Goal: Transaction & Acquisition: Download file/media

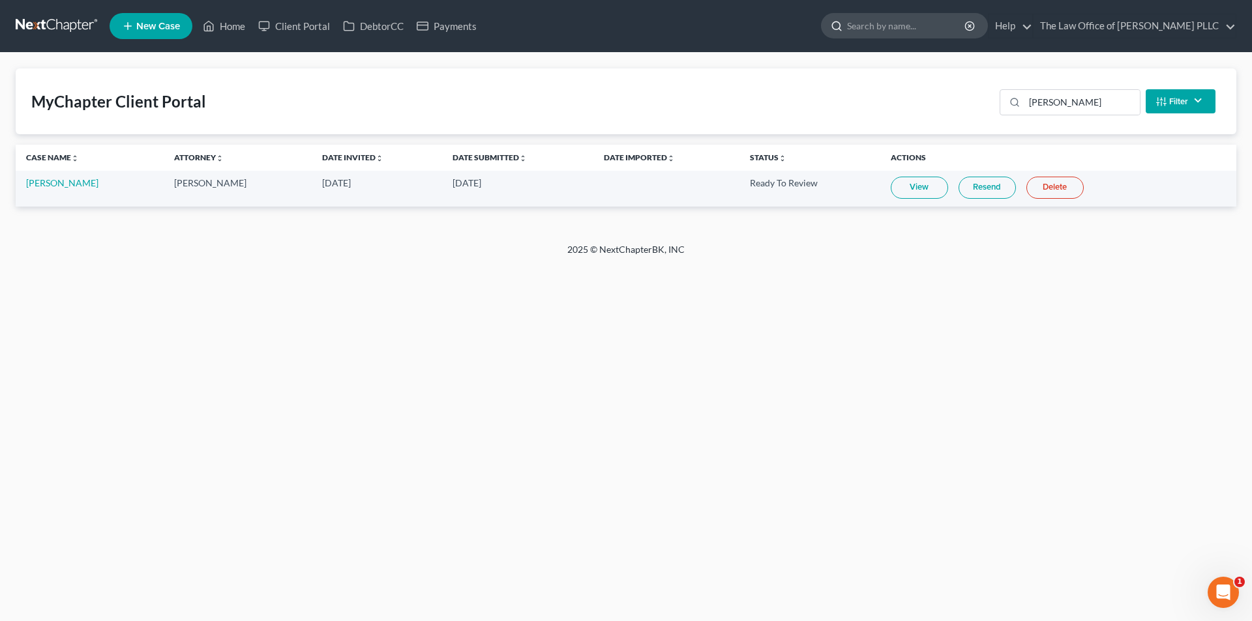
click at [863, 23] on input "search" at bounding box center [906, 26] width 119 height 24
type input "[PERSON_NAME]"
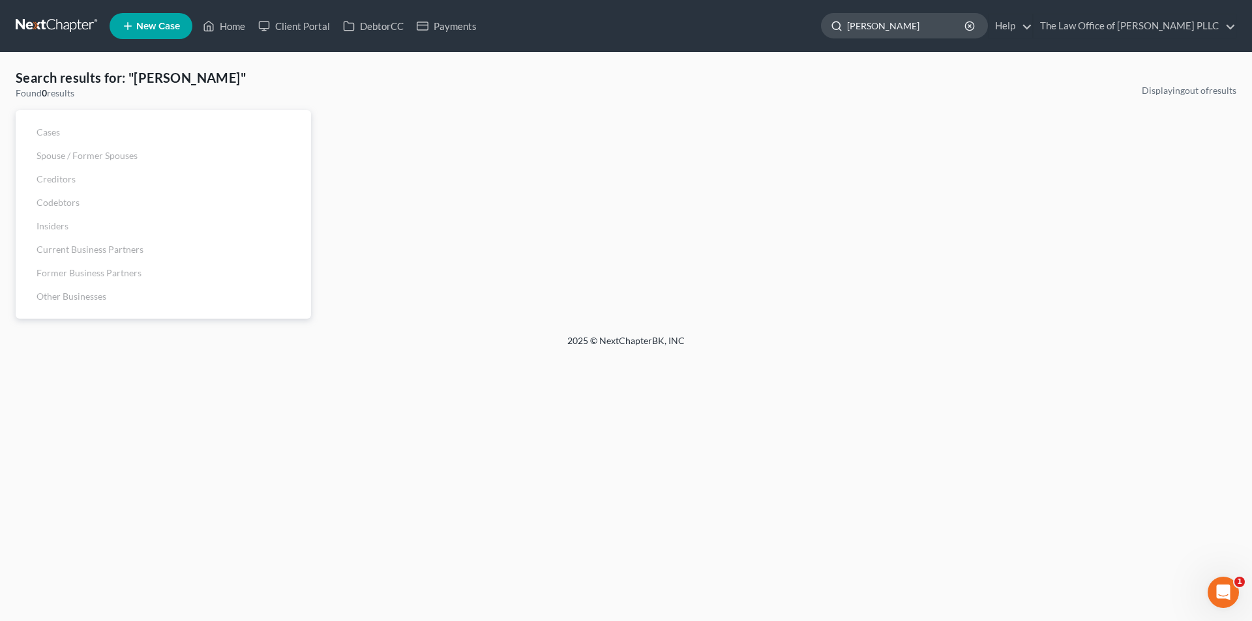
drag, startPoint x: 908, startPoint y: 23, endPoint x: 846, endPoint y: 29, distance: 61.6
click at [846, 29] on div "[PERSON_NAME]" at bounding box center [904, 25] width 167 height 25
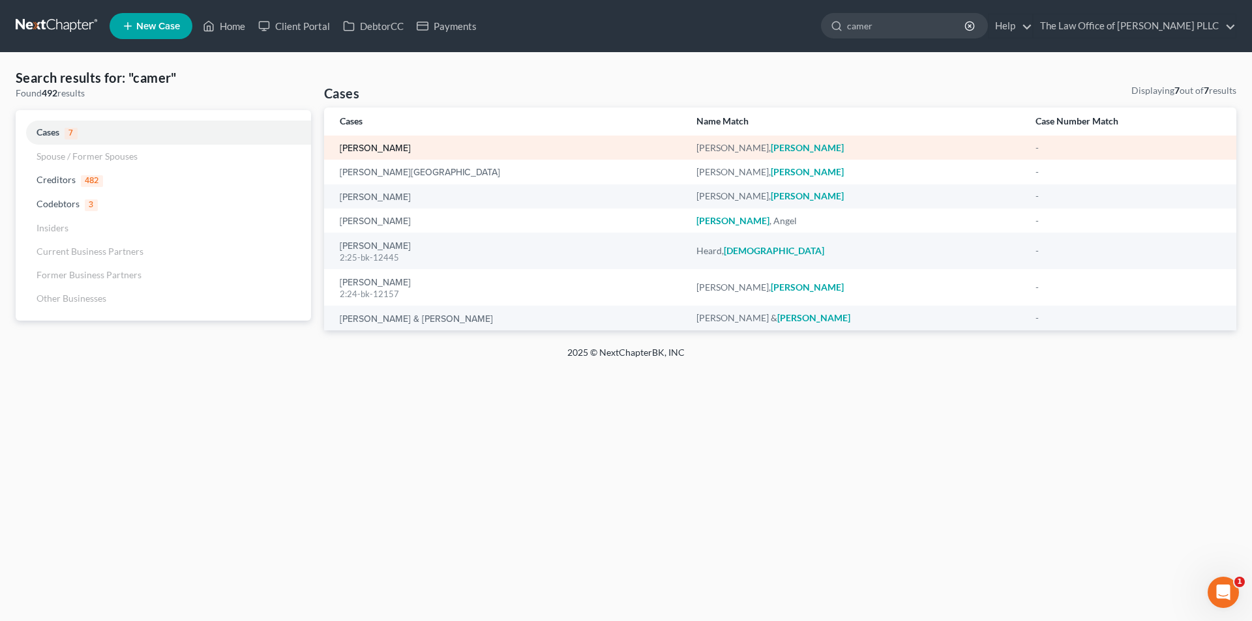
type input "camer"
click at [393, 145] on link "[PERSON_NAME]" at bounding box center [375, 148] width 71 height 9
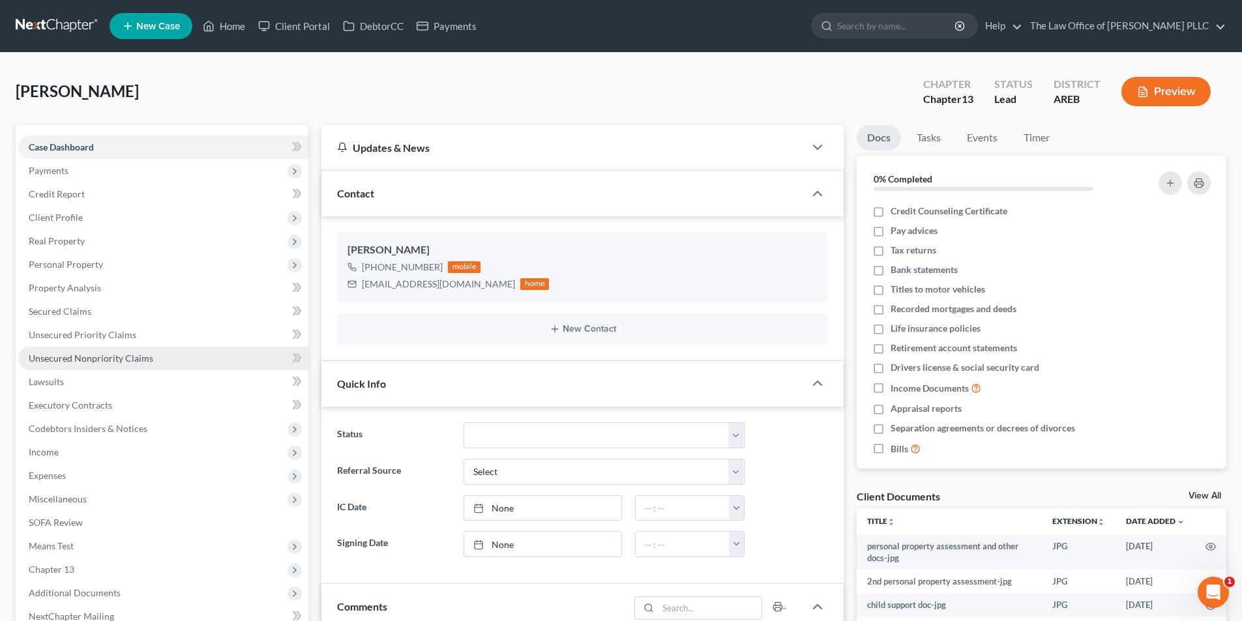
scroll to position [2627, 0]
click at [67, 269] on span "Personal Property" at bounding box center [66, 264] width 74 height 11
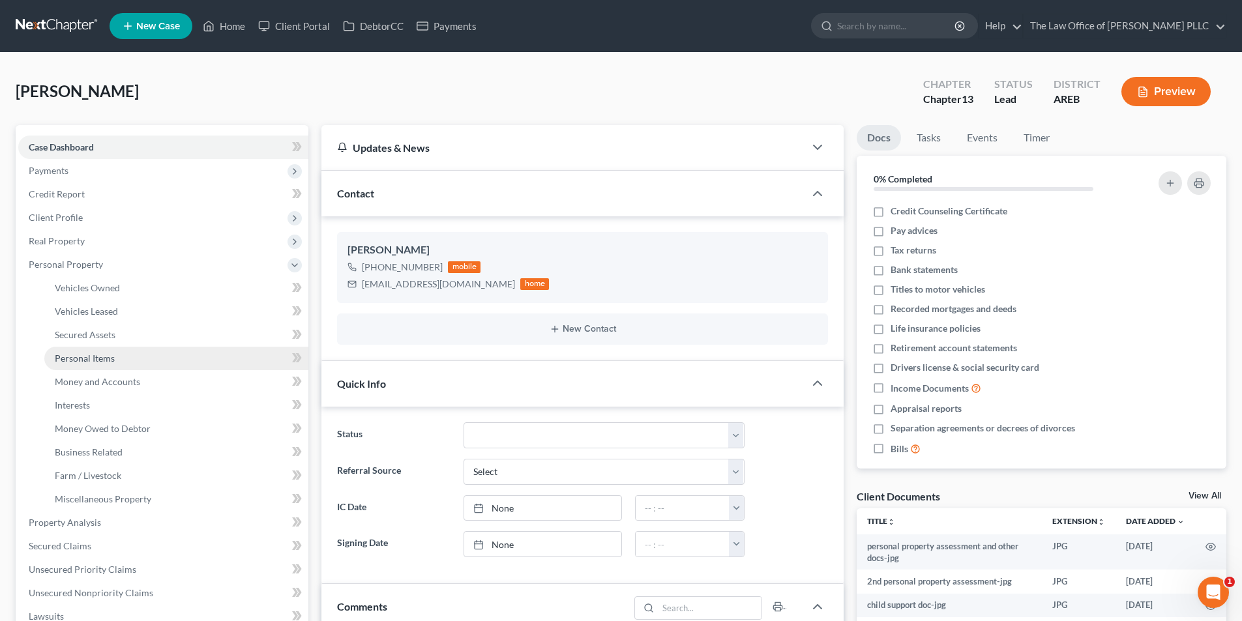
click at [93, 359] on span "Personal Items" at bounding box center [85, 358] width 60 height 11
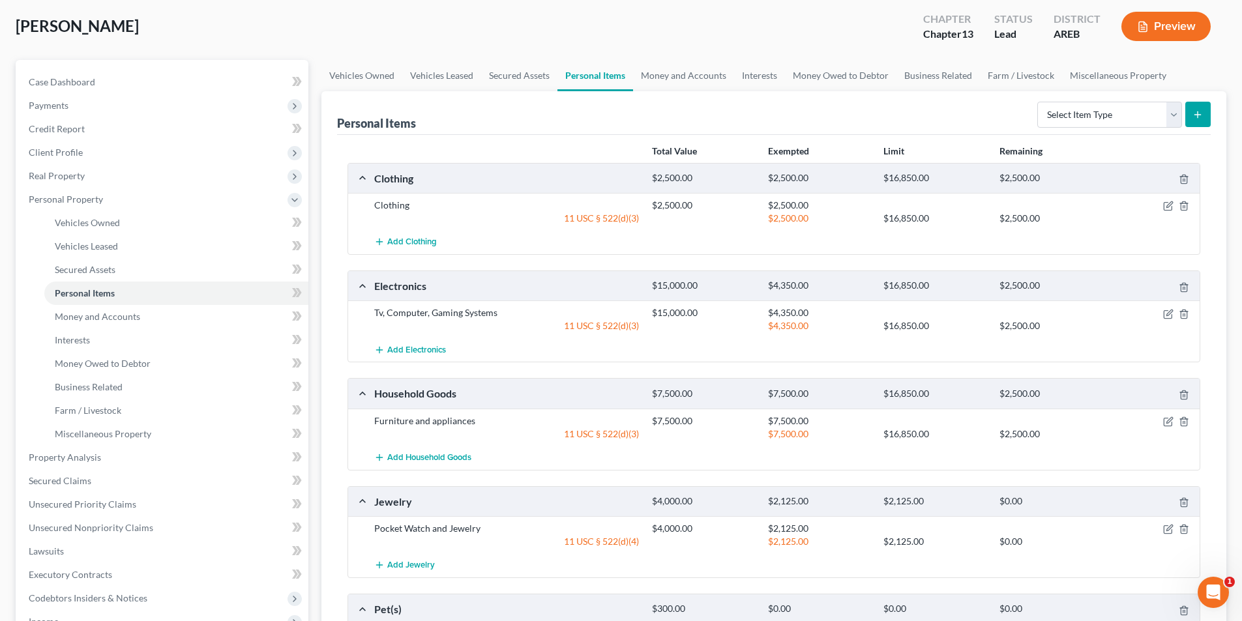
scroll to position [130, 0]
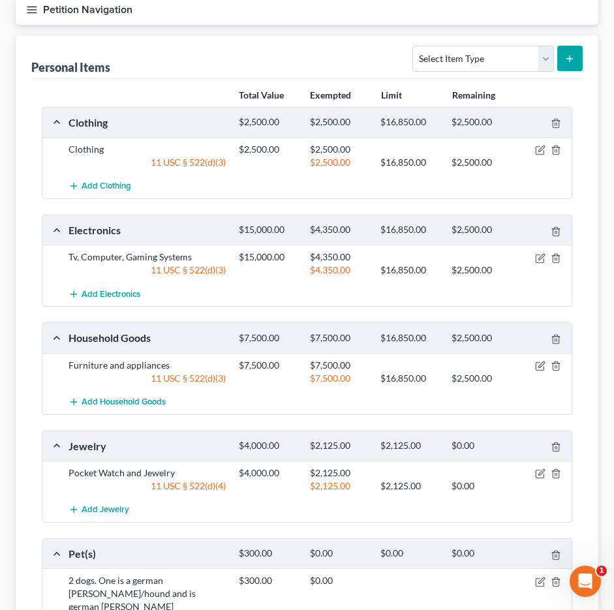
click at [39, 387] on div "Total Value Exempted Limit Remaining Clothing $2,500.00 $2,500.00 $16,850.00 $2…" at bounding box center [306, 424] width 551 height 691
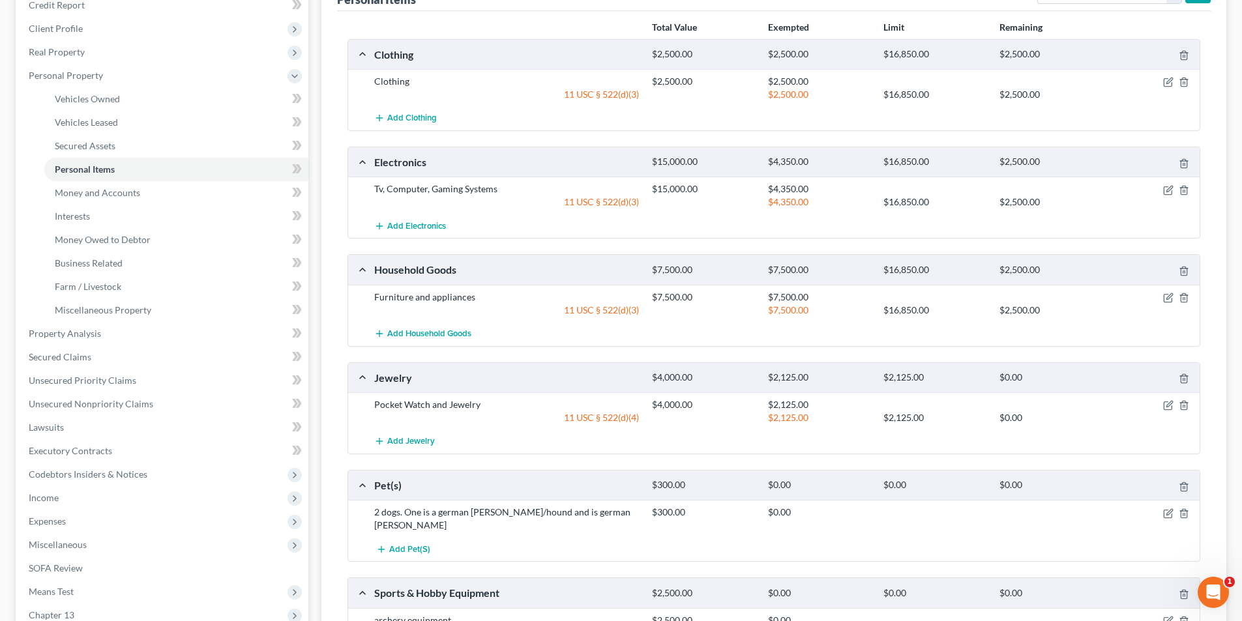
scroll to position [196, 0]
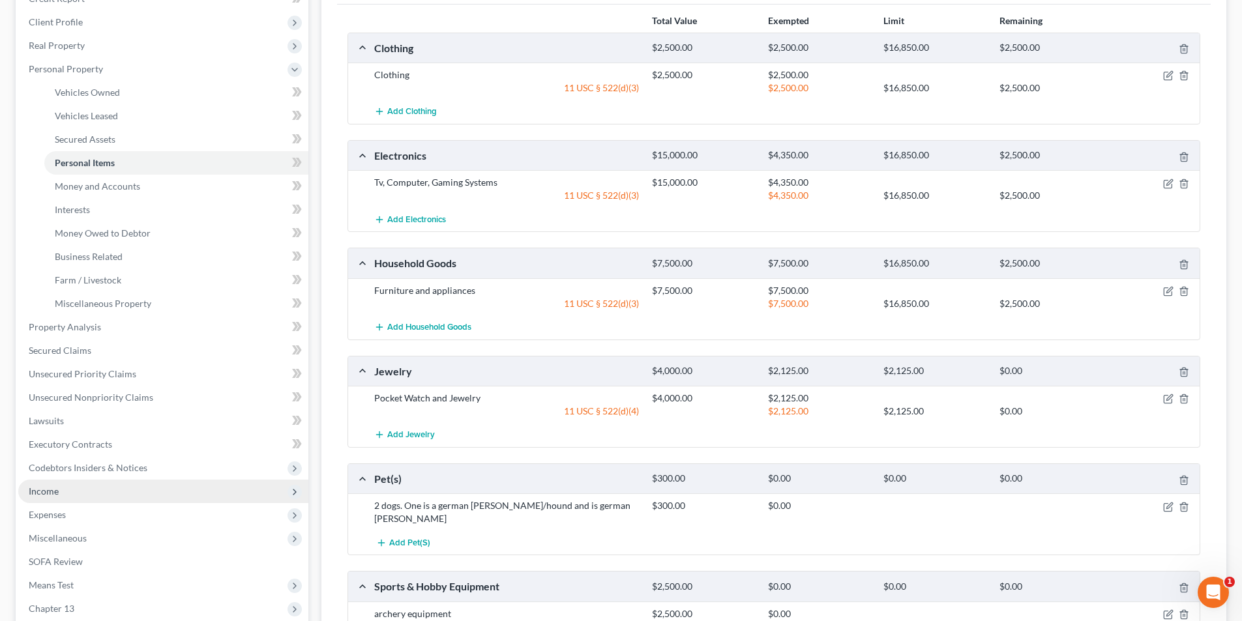
click at [48, 494] on span "Income" at bounding box center [44, 491] width 30 height 11
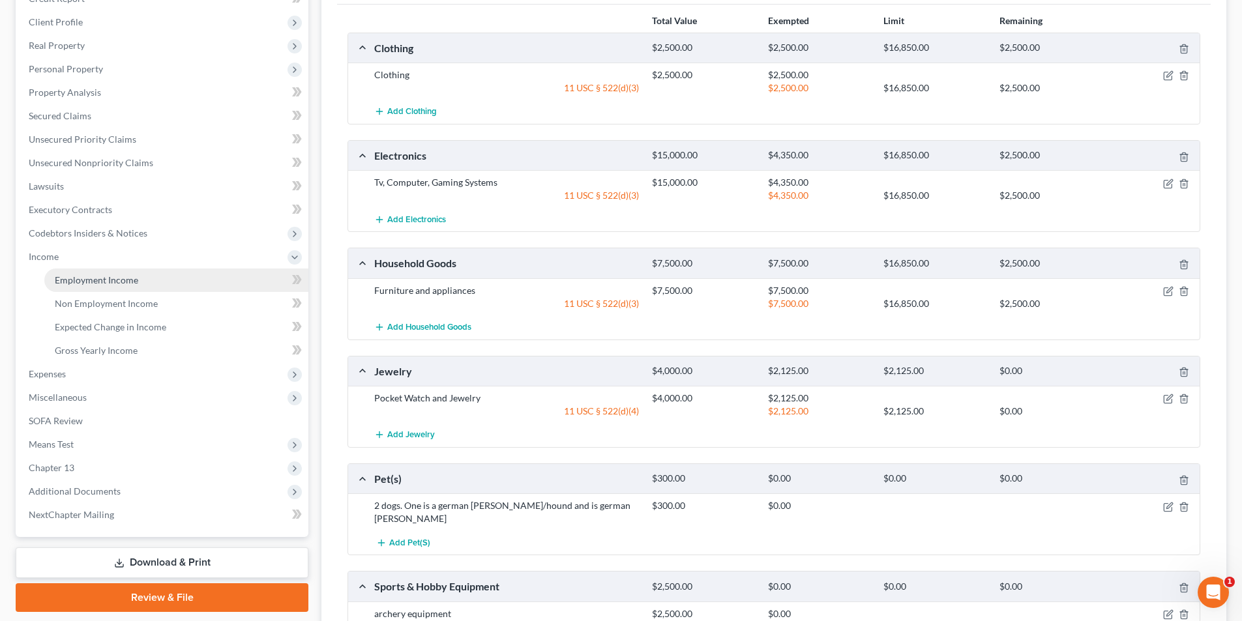
click at [87, 283] on span "Employment Income" at bounding box center [96, 280] width 83 height 11
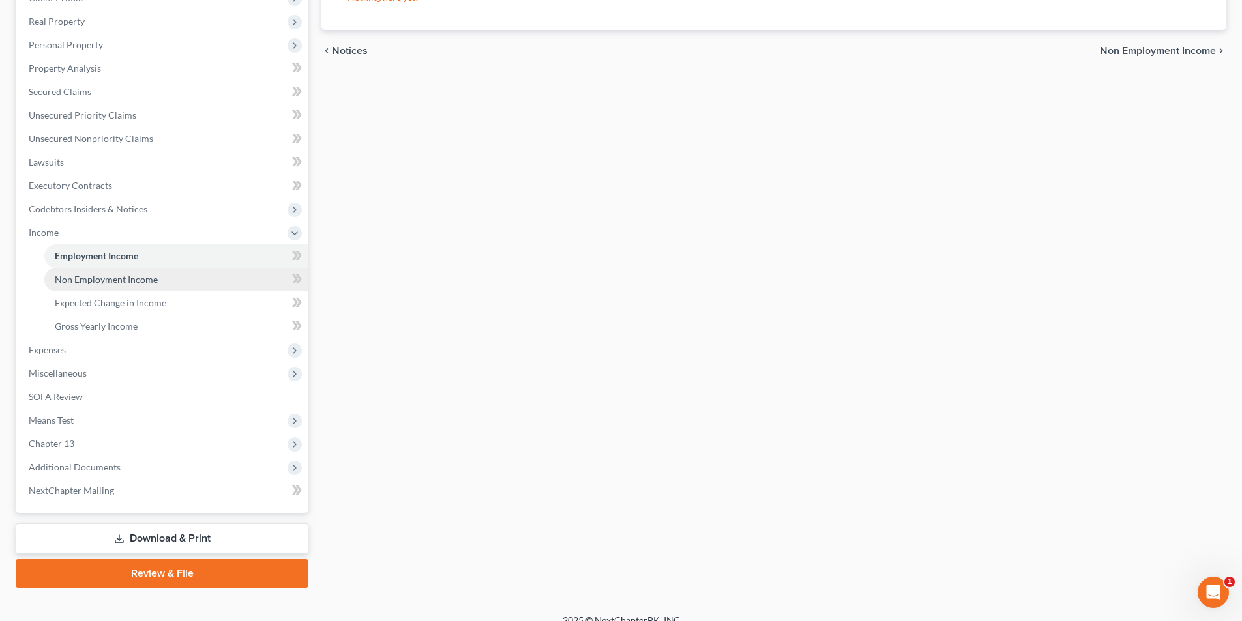
scroll to position [236, 0]
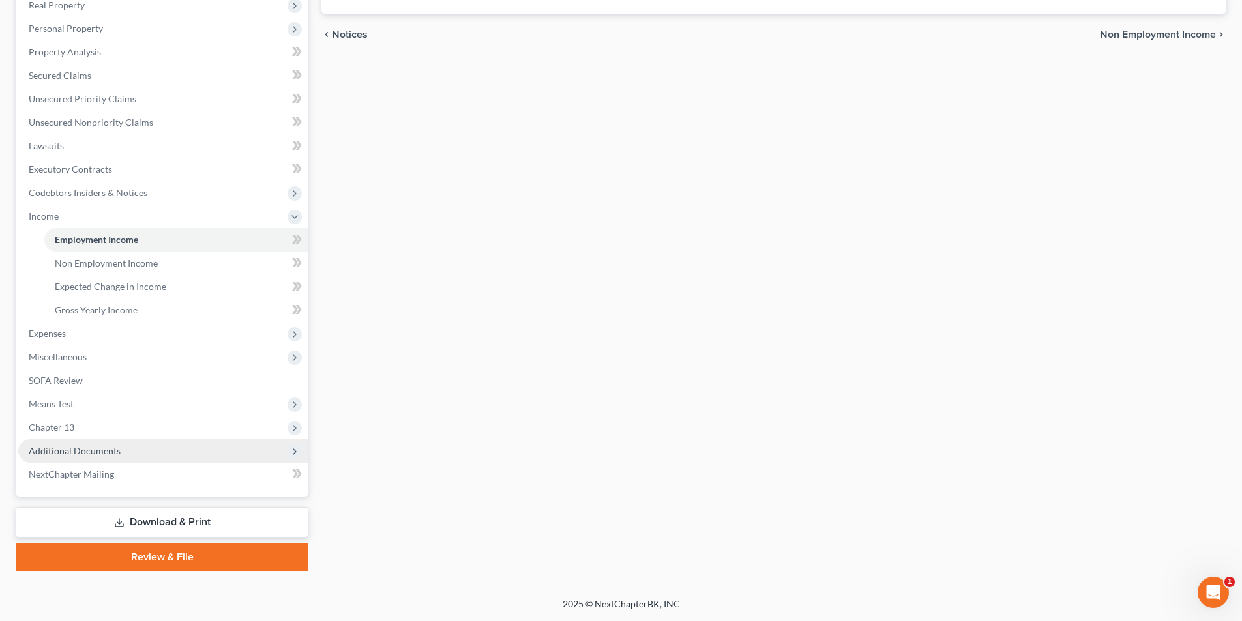
click at [81, 455] on span "Additional Documents" at bounding box center [75, 450] width 92 height 11
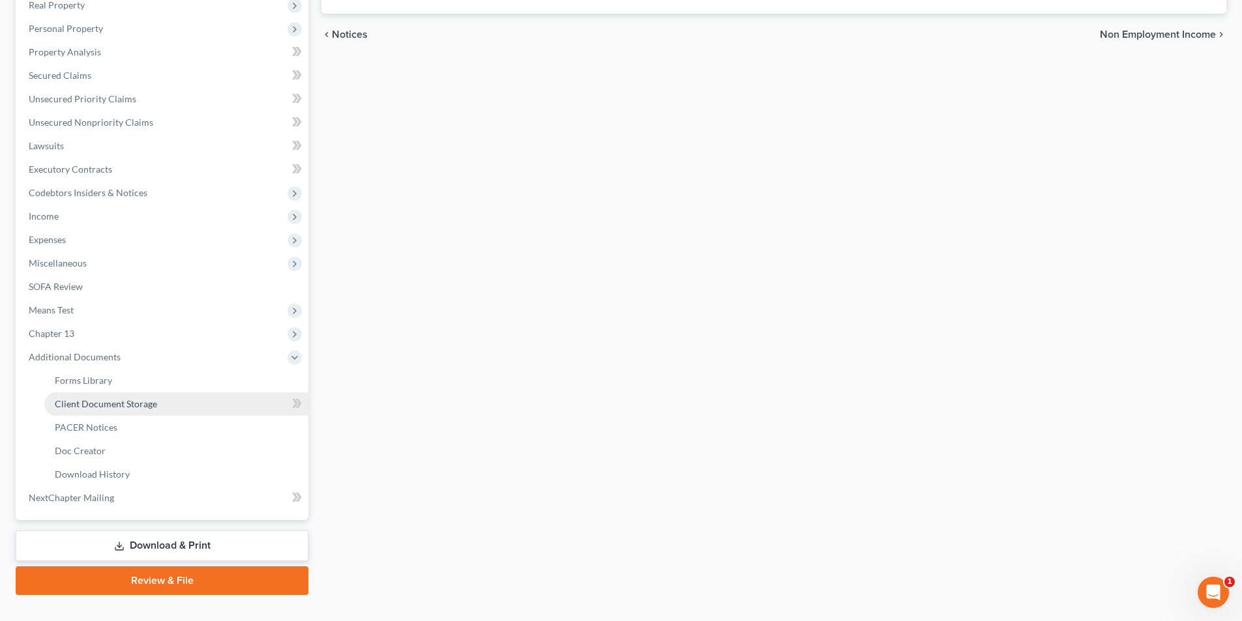
click at [98, 405] on span "Client Document Storage" at bounding box center [106, 403] width 102 height 11
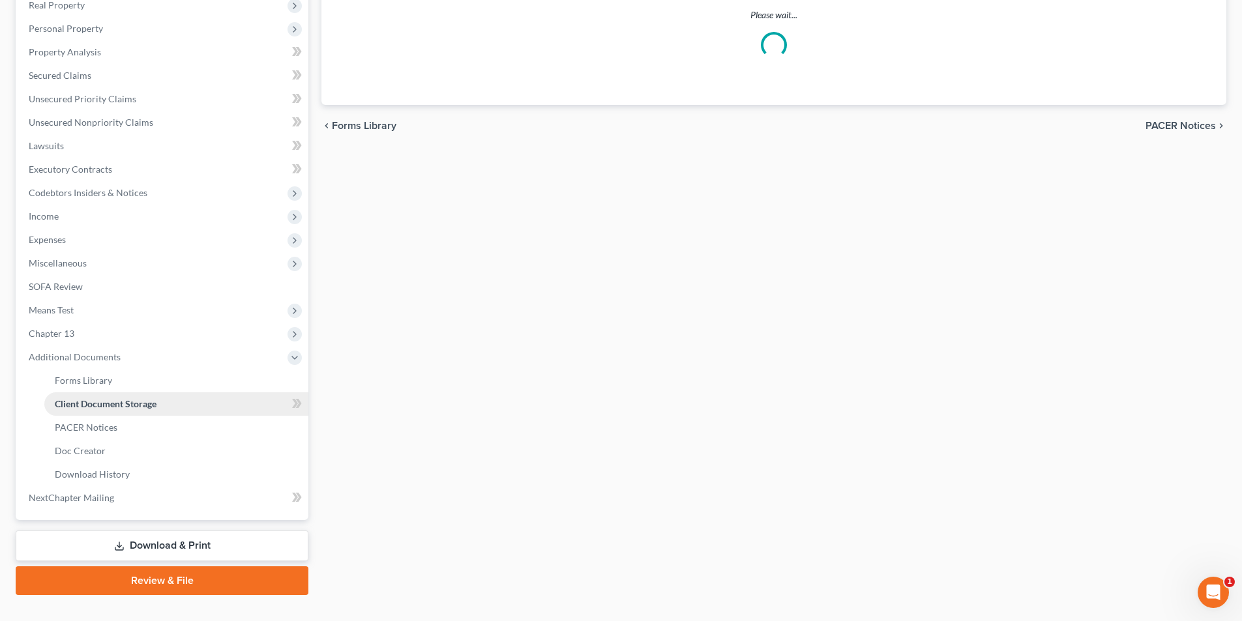
scroll to position [235, 0]
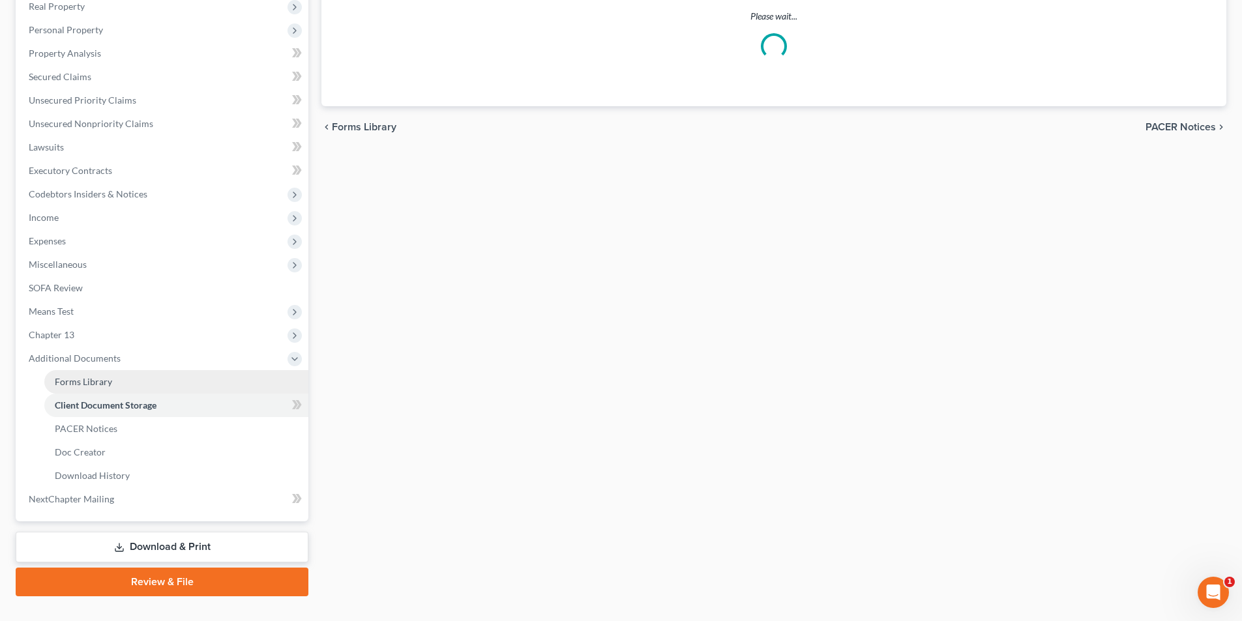
select select "0"
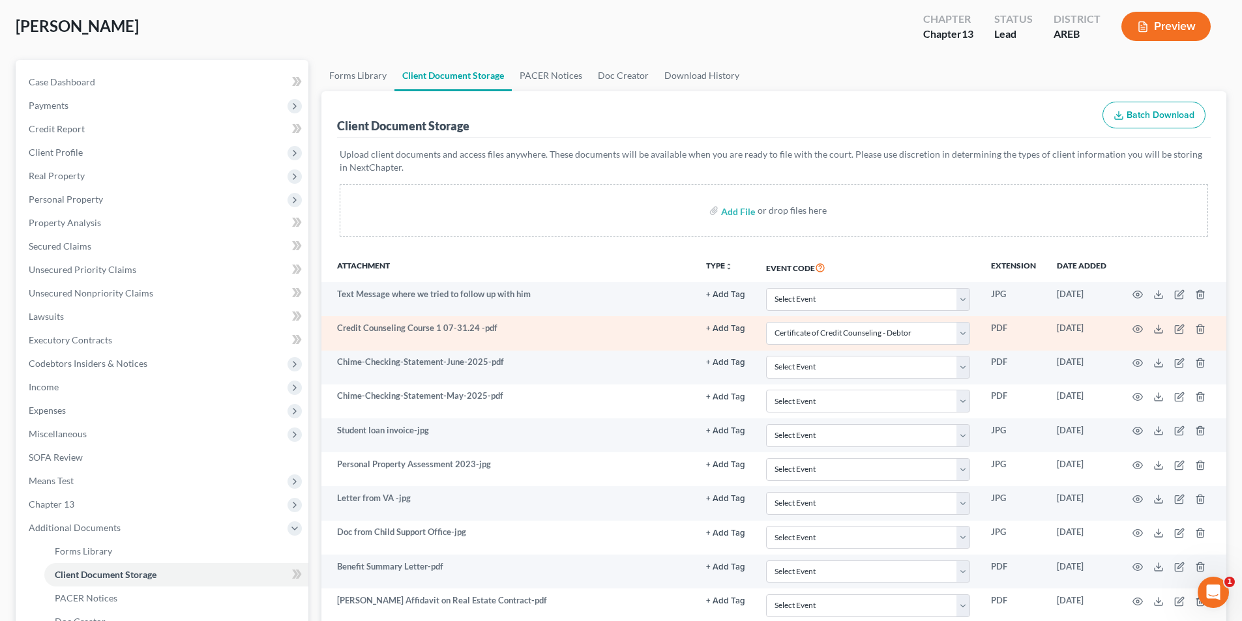
scroll to position [130, 0]
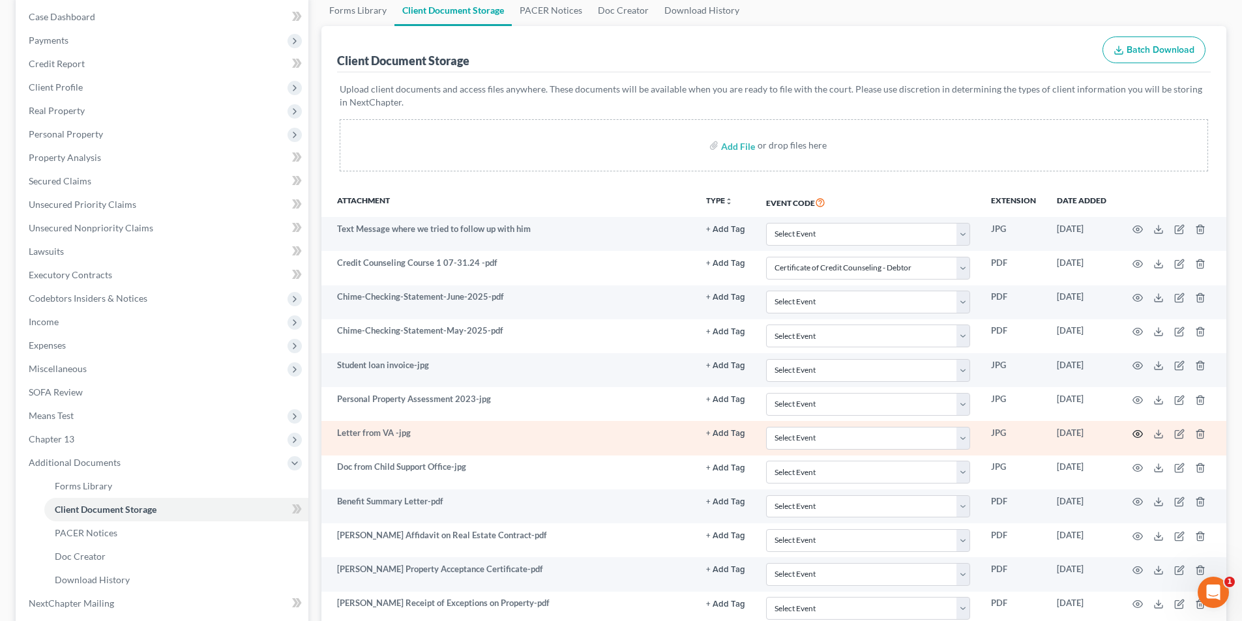
click at [1139, 437] on icon "button" at bounding box center [1138, 434] width 10 height 10
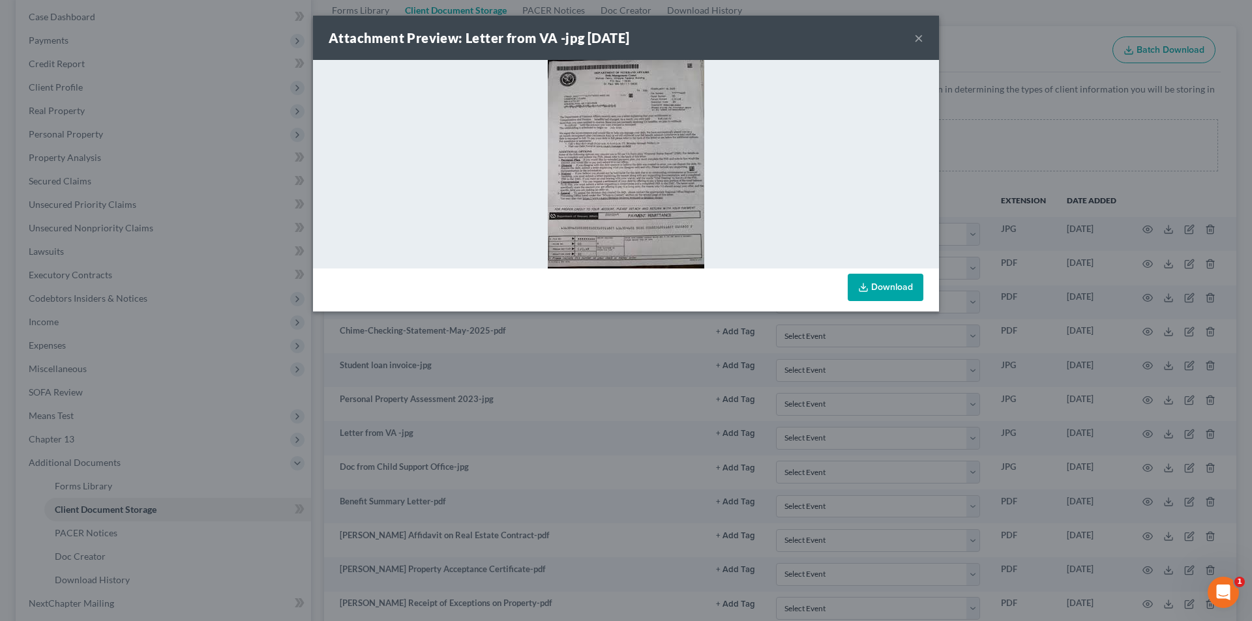
click at [634, 198] on img at bounding box center [626, 164] width 157 height 209
click at [568, 153] on img at bounding box center [626, 164] width 157 height 209
click at [569, 149] on img at bounding box center [626, 164] width 157 height 209
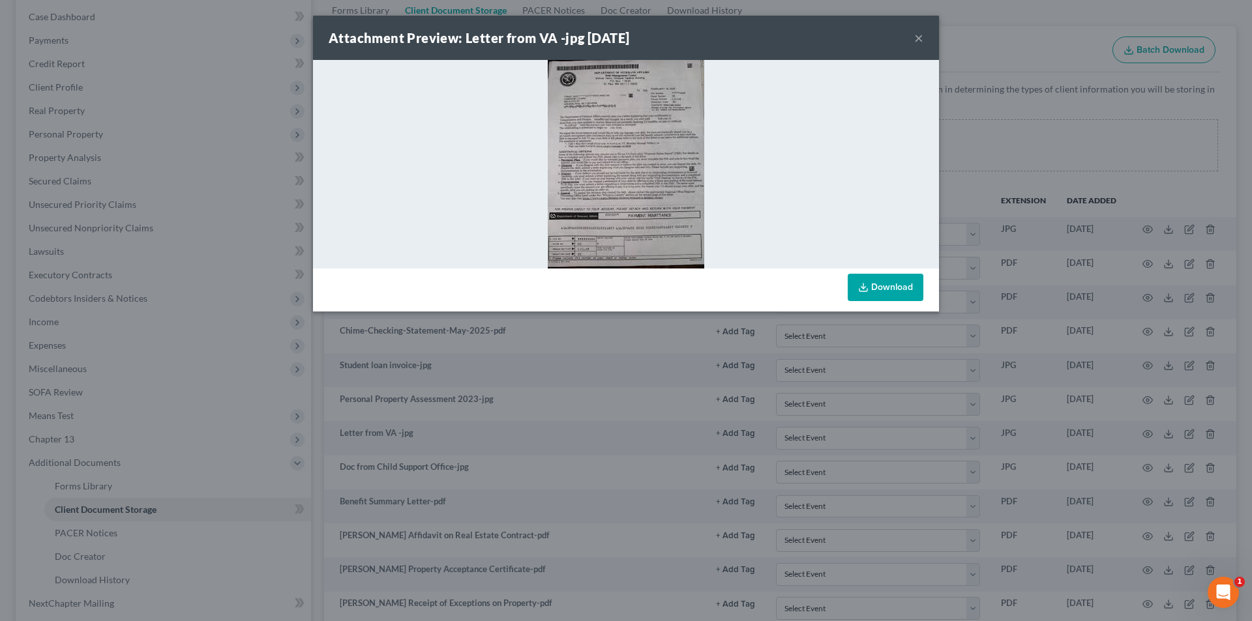
click at [569, 149] on img at bounding box center [626, 164] width 157 height 209
click at [518, 236] on div at bounding box center [626, 164] width 626 height 209
click at [634, 209] on img at bounding box center [626, 164] width 157 height 209
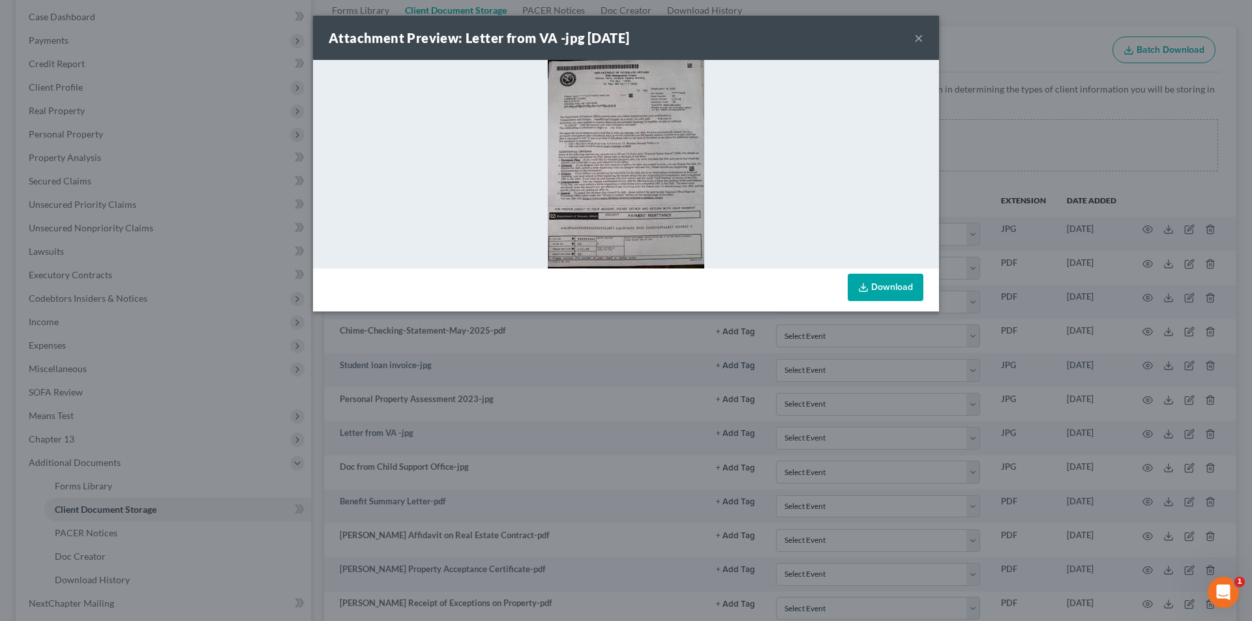
click at [634, 209] on img at bounding box center [626, 164] width 157 height 209
click at [916, 33] on button "×" at bounding box center [918, 38] width 9 height 16
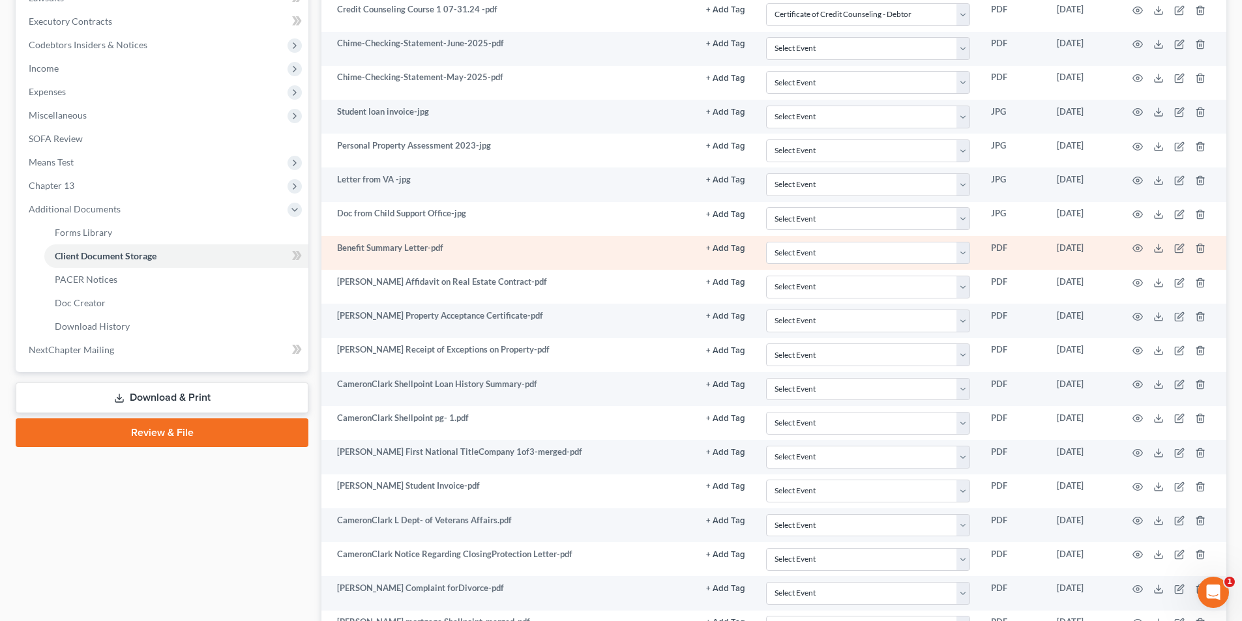
scroll to position [391, 0]
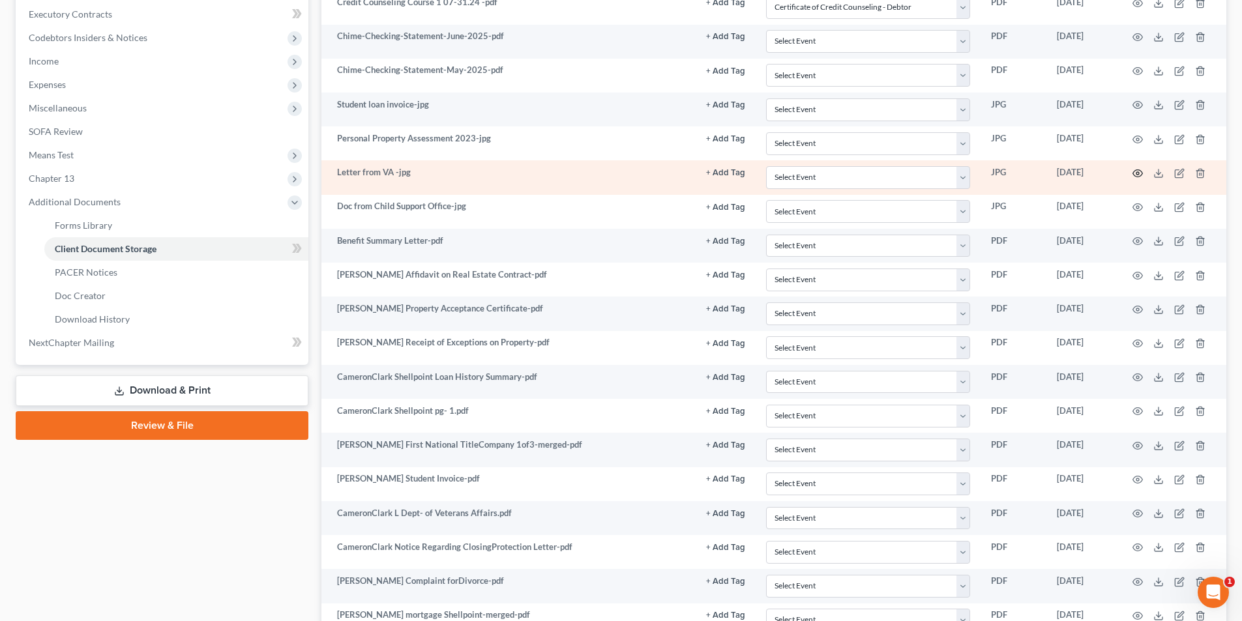
click at [1137, 175] on circle "button" at bounding box center [1138, 173] width 3 height 3
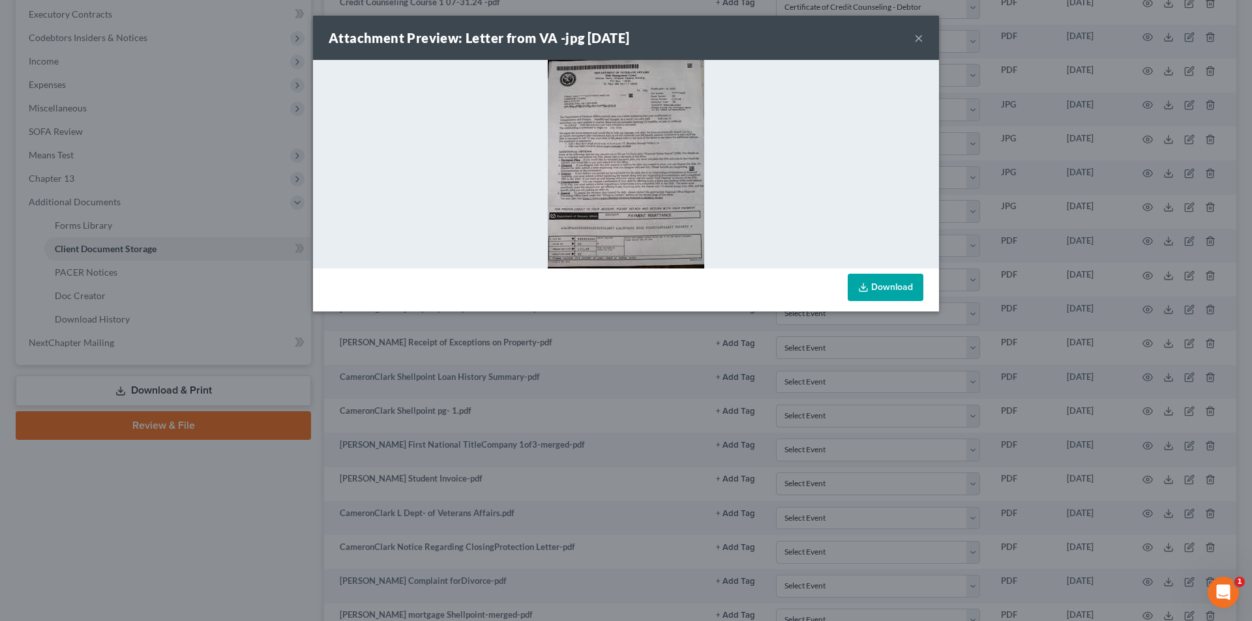
click at [890, 289] on link "Download" at bounding box center [886, 287] width 76 height 27
click at [888, 296] on link "Download" at bounding box center [886, 287] width 76 height 27
click at [918, 37] on button "×" at bounding box center [918, 38] width 9 height 16
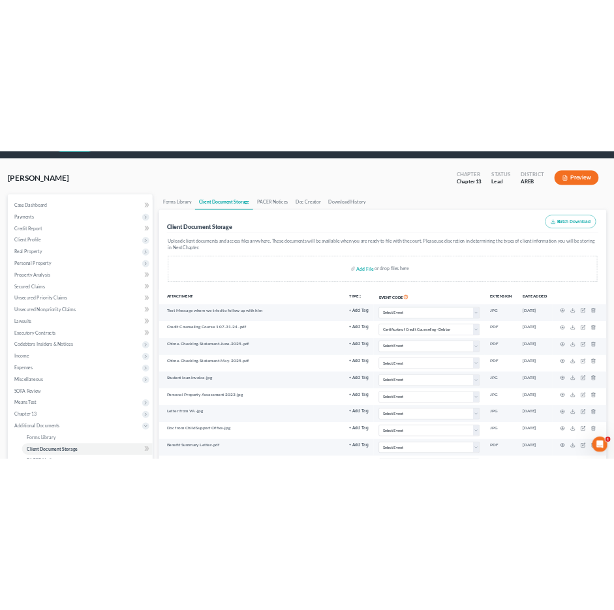
scroll to position [0, 0]
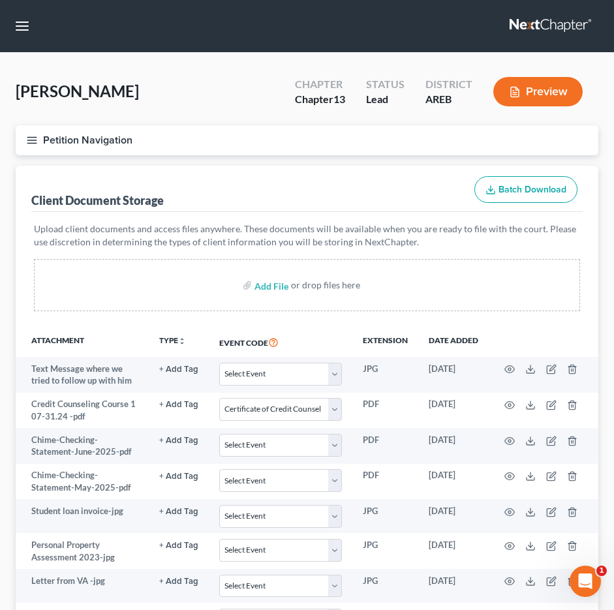
click at [168, 87] on div "[PERSON_NAME] Upgraded Chapter Chapter 13 Status Lead District AREB Preview" at bounding box center [307, 96] width 582 height 57
